Goal: Information Seeking & Learning: Learn about a topic

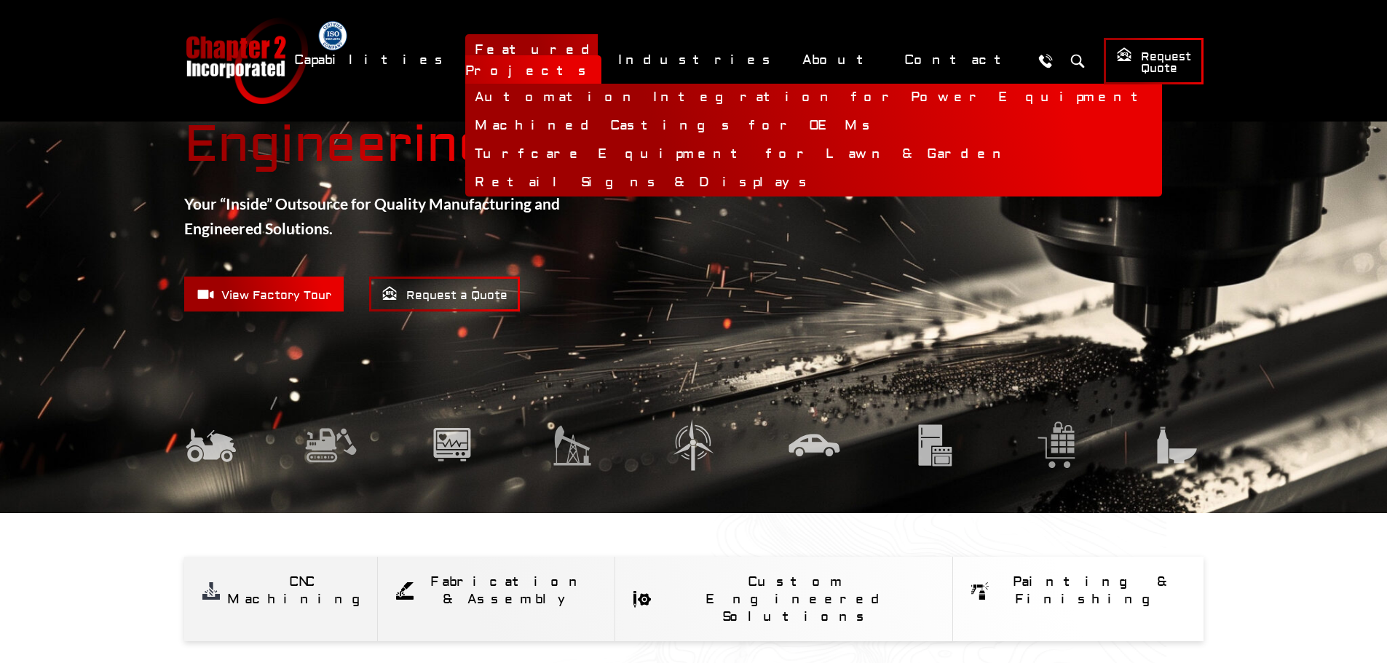
scroll to position [146, 0]
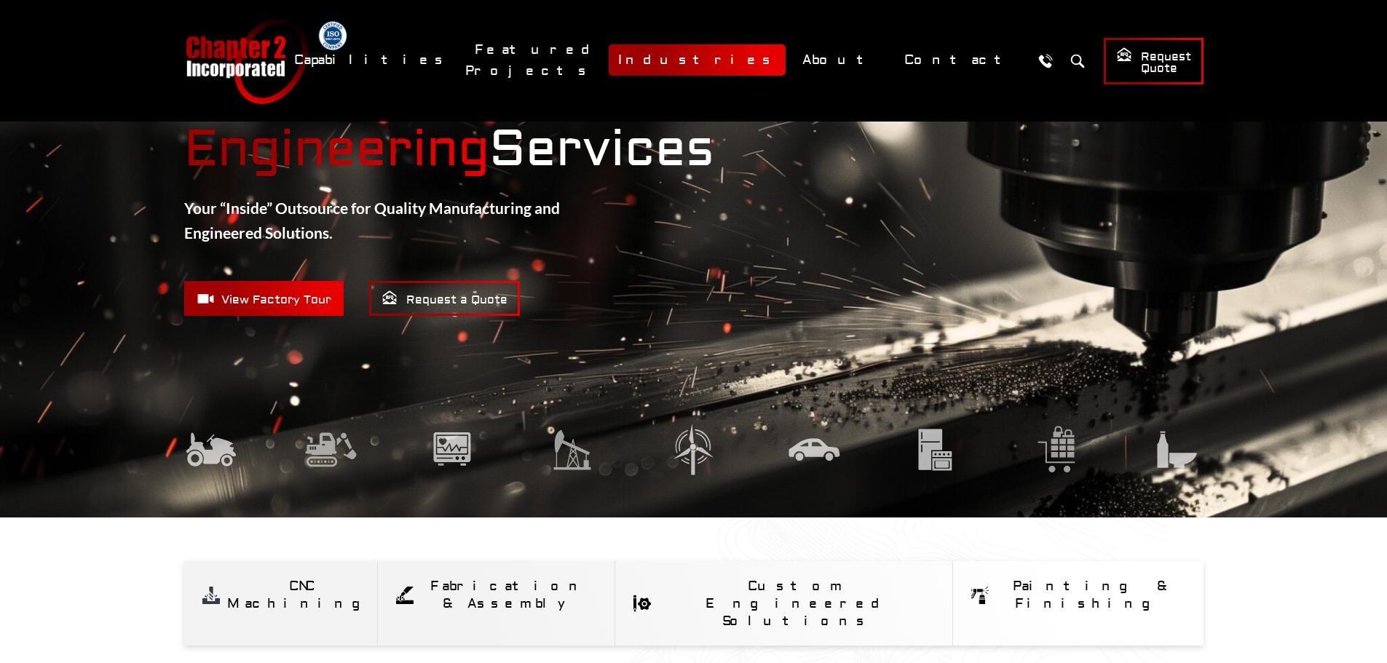
click at [774, 59] on link "Industries" at bounding box center [696, 59] width 177 height 31
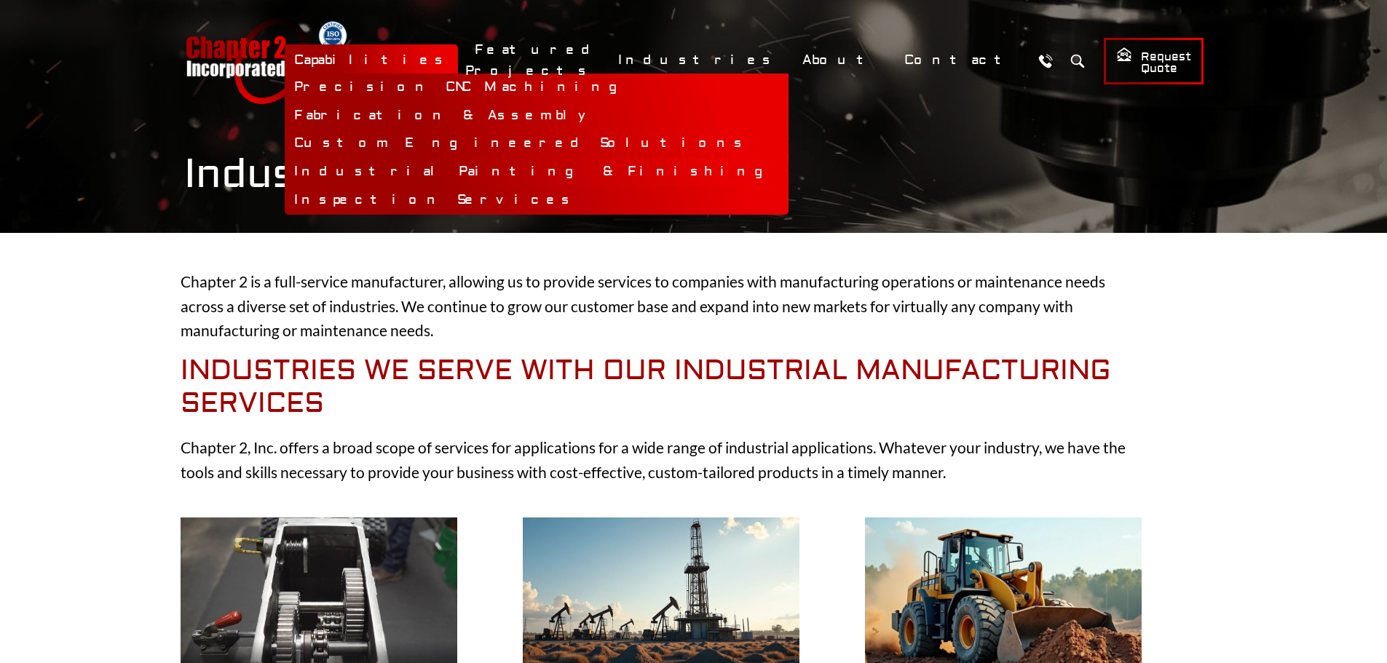
click at [552, 176] on link "Industrial Painting & Finishing" at bounding box center [537, 172] width 504 height 28
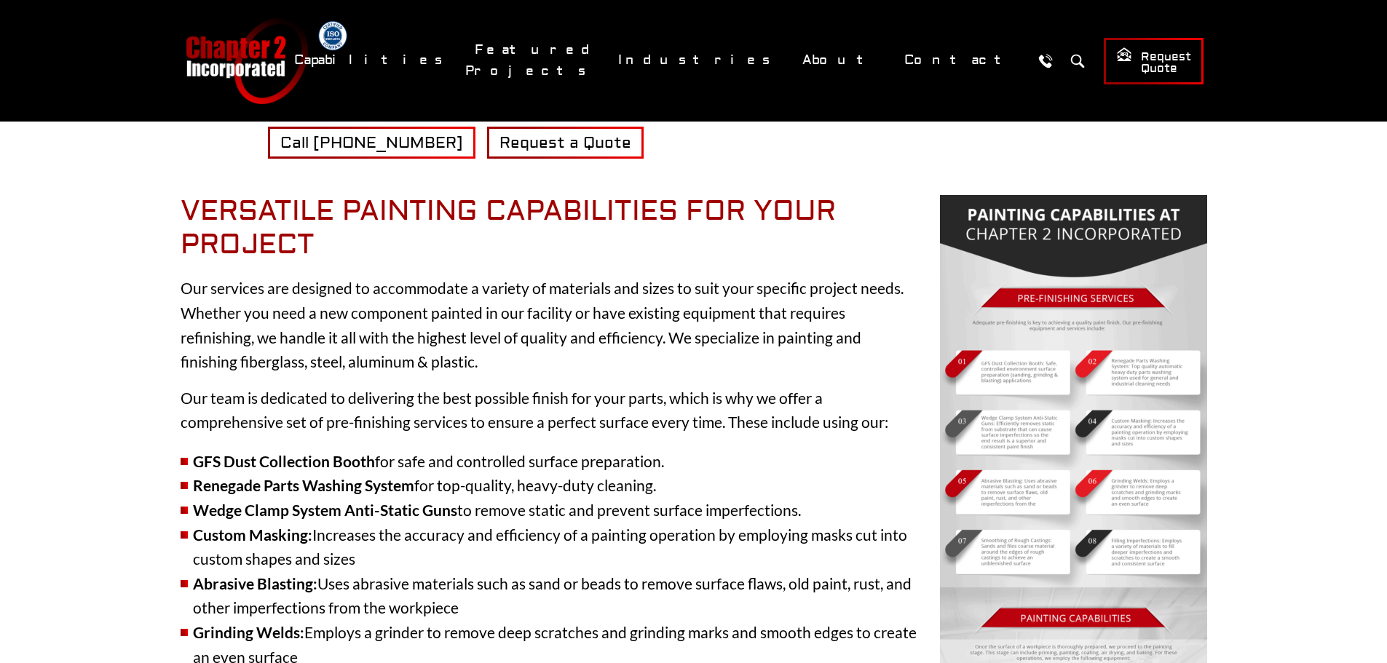
scroll to position [364, 0]
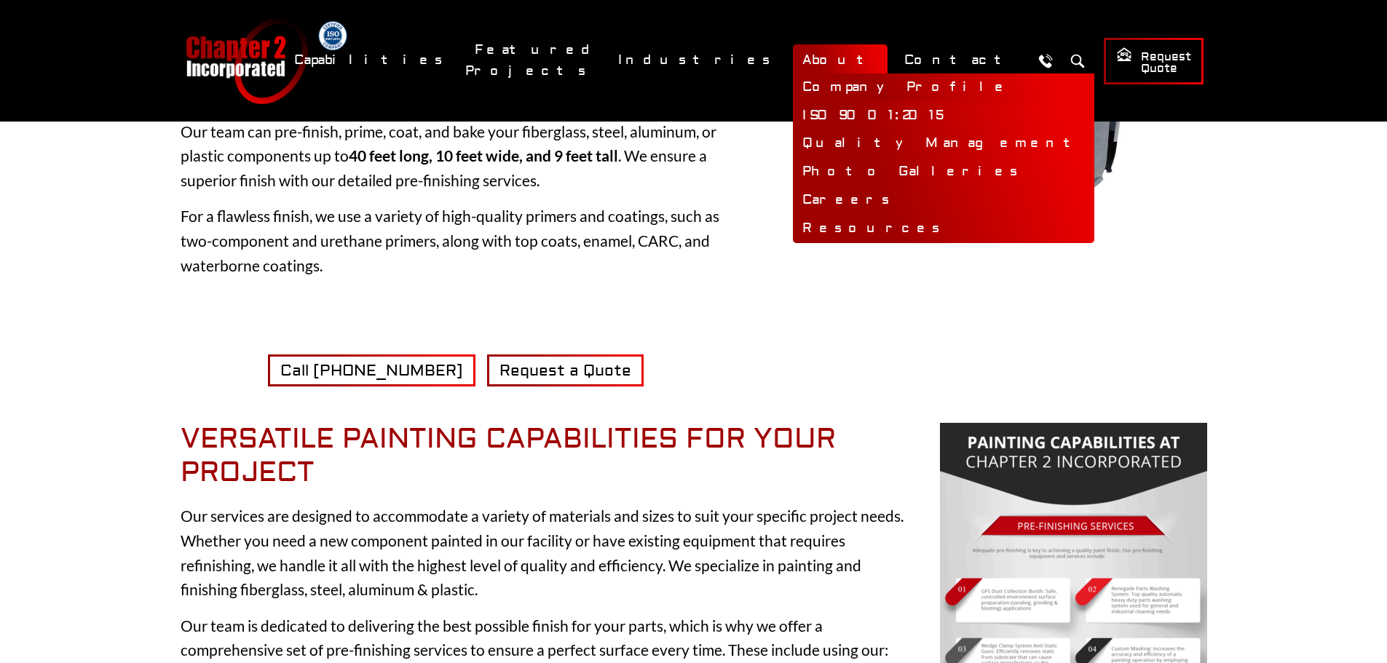
click at [881, 84] on link "Company Profile" at bounding box center [943, 88] width 301 height 28
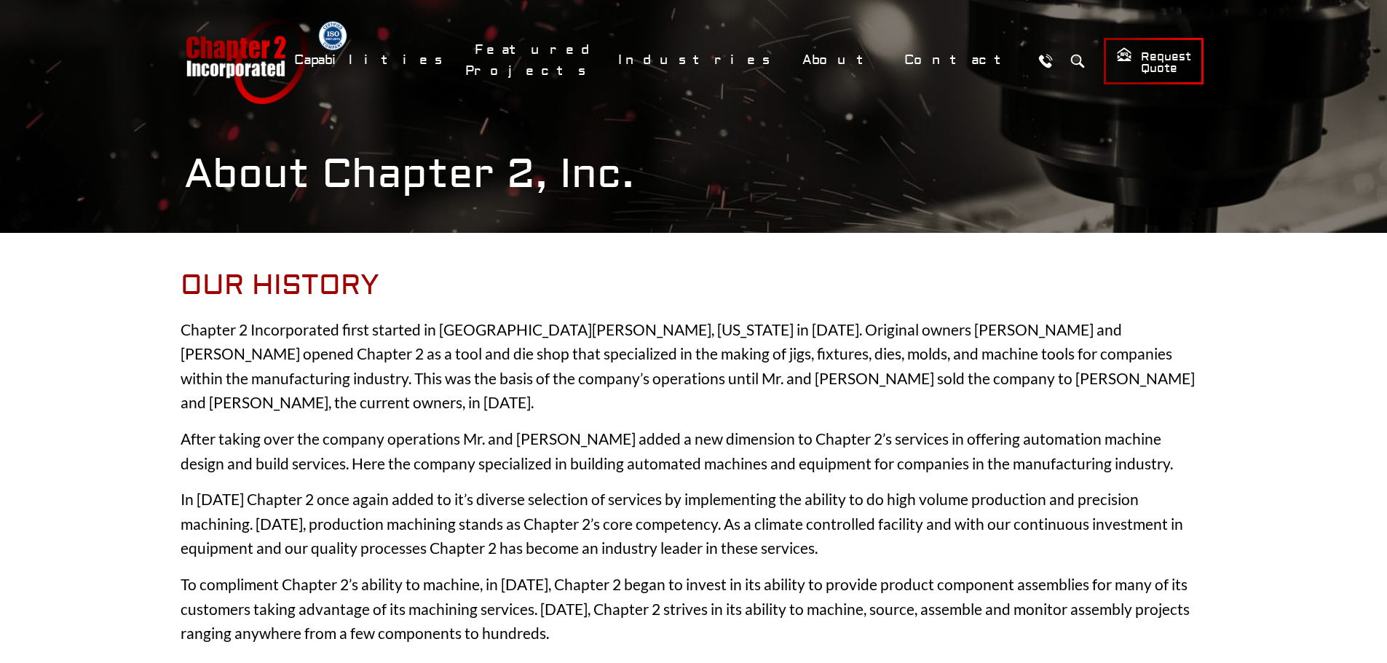
scroll to position [437, 0]
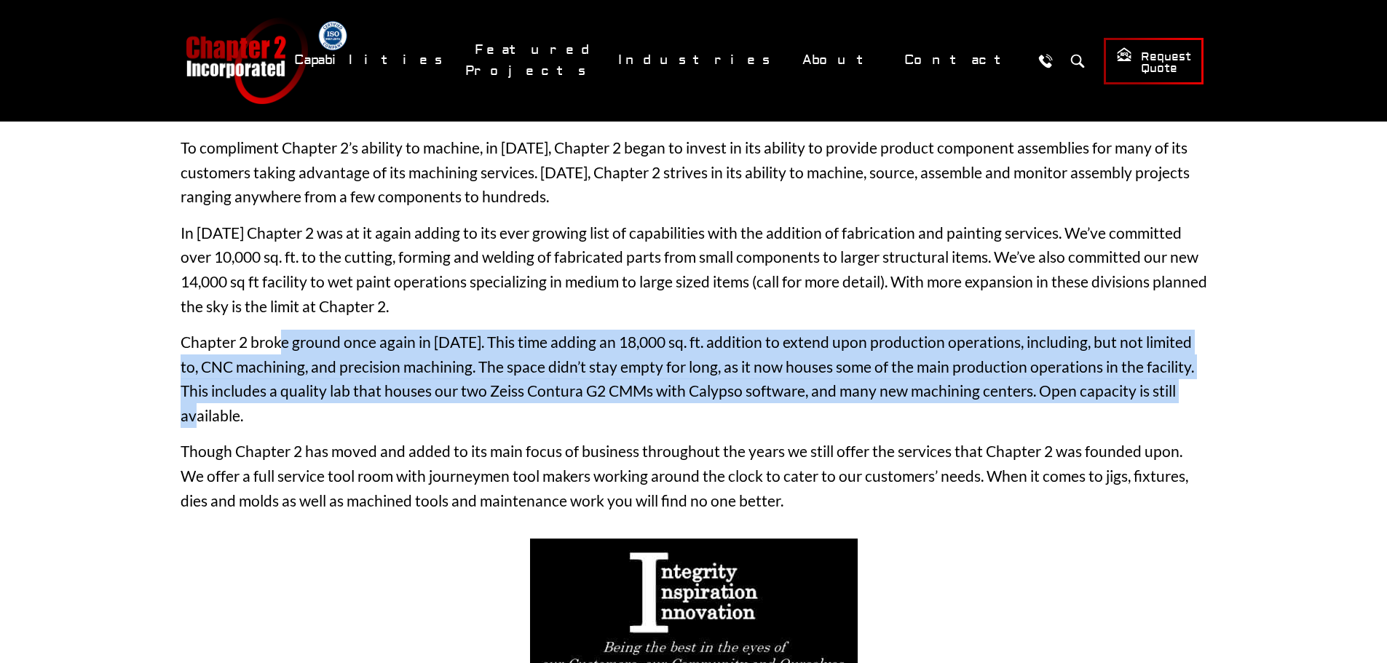
drag, startPoint x: 277, startPoint y: 315, endPoint x: 1172, endPoint y: 363, distance: 895.8
click at [1172, 363] on p "Chapter 2 broke ground once again in 2014. This time adding an 18,000 sq. ft. a…" at bounding box center [694, 379] width 1026 height 98
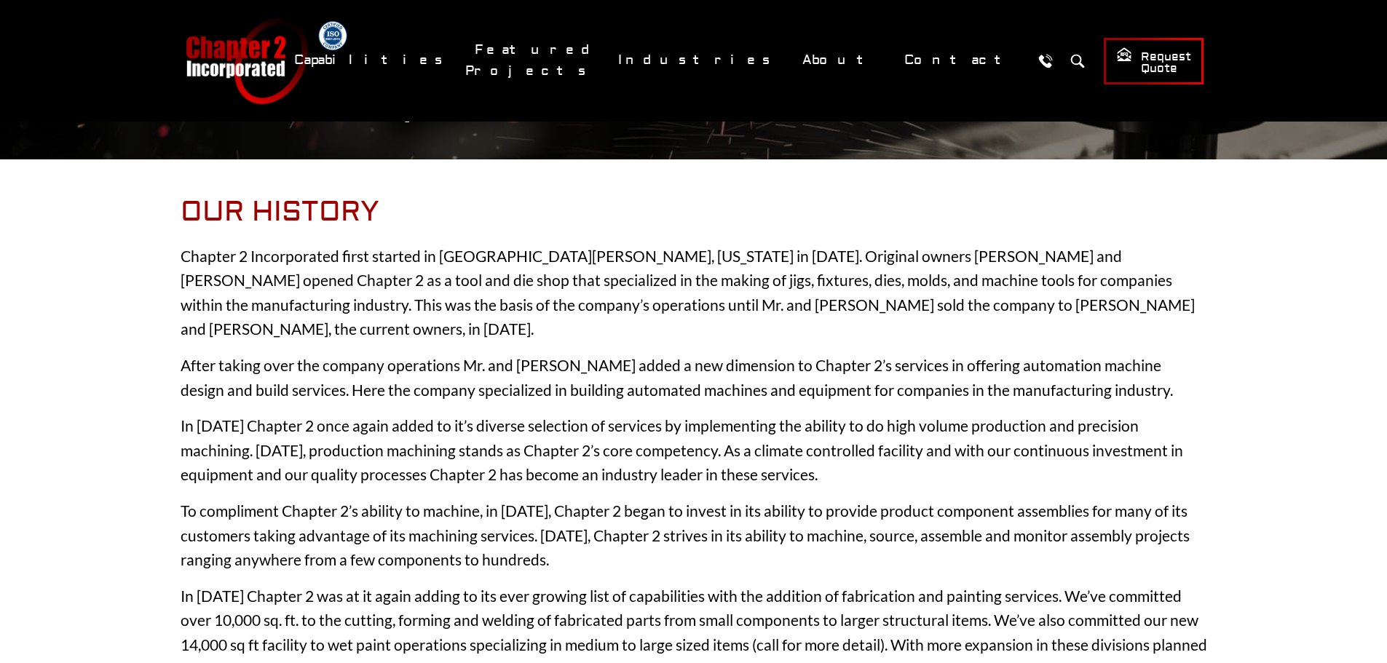
scroll to position [73, 0]
drag, startPoint x: 600, startPoint y: 345, endPoint x: 469, endPoint y: 345, distance: 131.0
click at [469, 354] on p "After taking over the company operations Mr. and Mrs. Johnston added a new dime…" at bounding box center [694, 378] width 1026 height 49
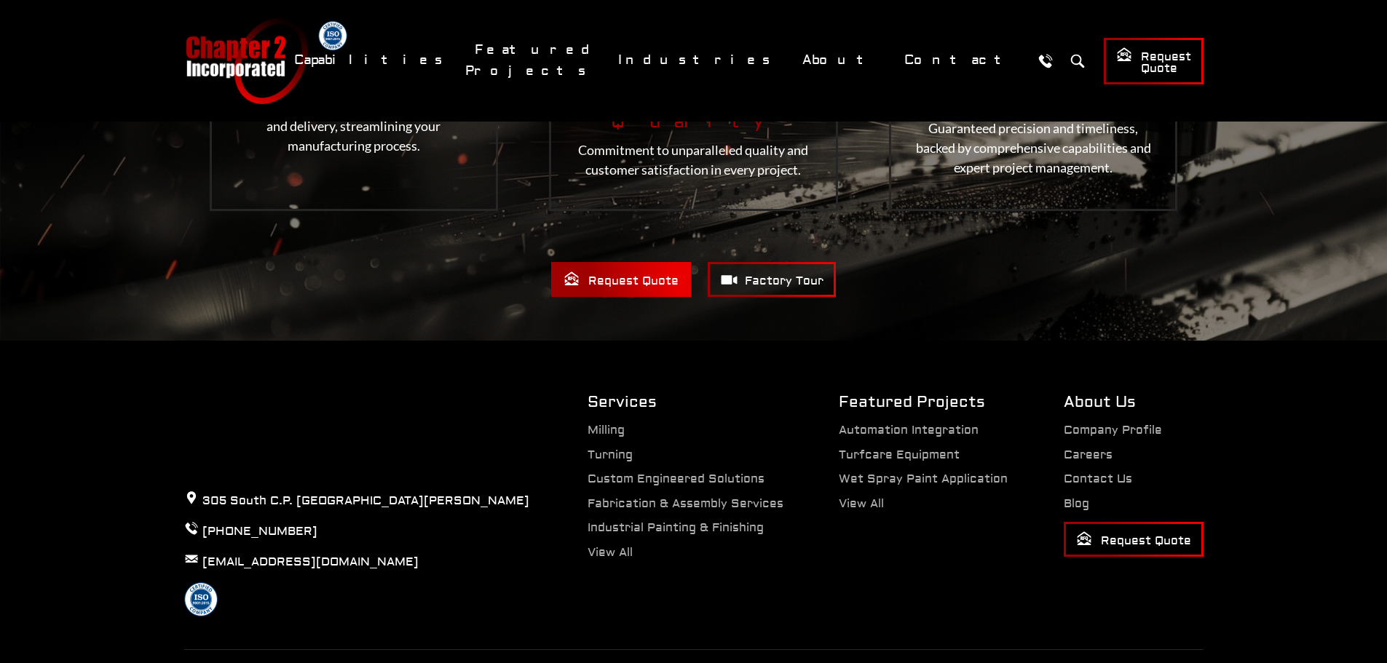
scroll to position [2024, 0]
